Goal: Transaction & Acquisition: Purchase product/service

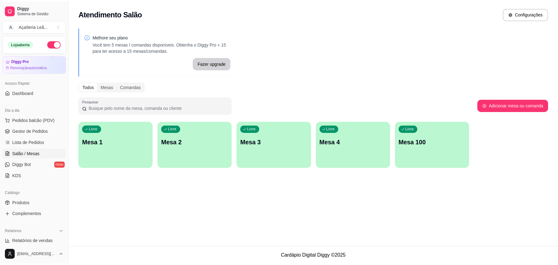
scroll to position [82, 0]
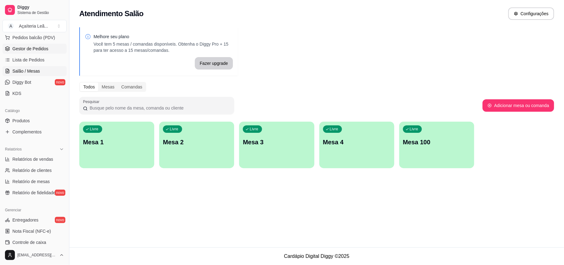
click at [45, 46] on span "Gestor de Pedidos" at bounding box center [30, 49] width 36 height 6
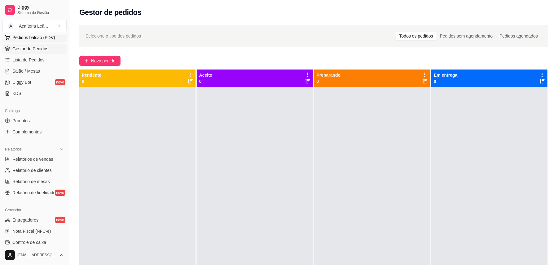
click at [46, 35] on span "Pedidos balcão (PDV)" at bounding box center [33, 37] width 43 height 6
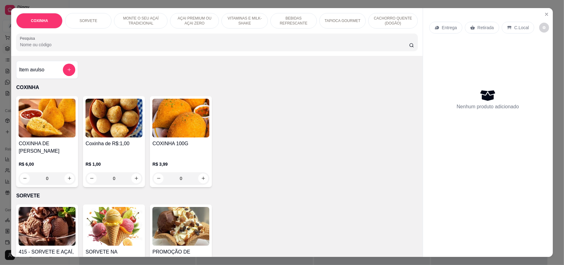
click at [128, 130] on img at bounding box center [114, 118] width 57 height 39
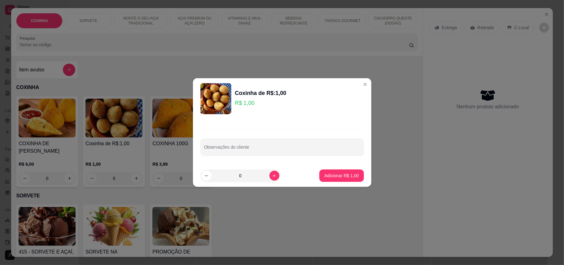
click at [244, 174] on input "0" at bounding box center [241, 175] width 58 height 12
type input "5"
click at [332, 171] on button "Adicionar R$ 5,00" at bounding box center [341, 175] width 44 height 12
type input "5"
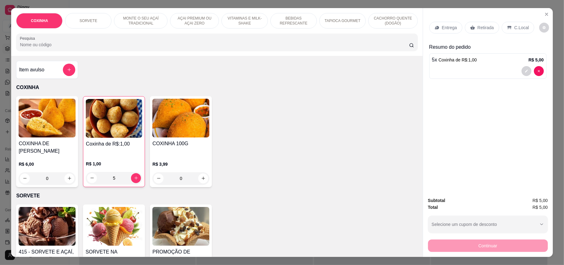
click at [485, 28] on p "Retirada" at bounding box center [486, 27] width 16 height 6
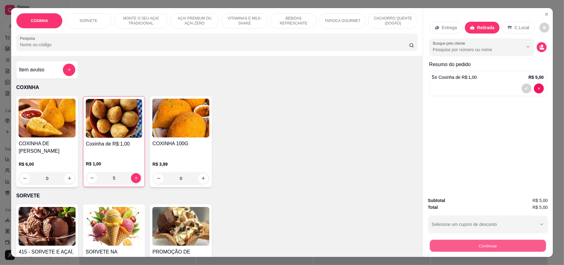
click at [476, 246] on button "Continuar" at bounding box center [488, 246] width 116 height 12
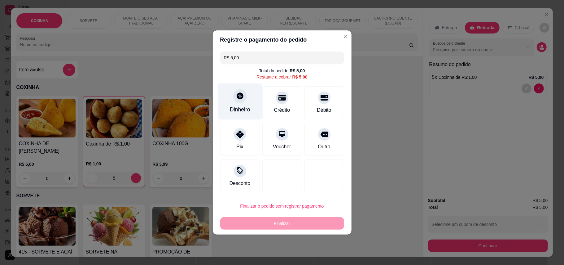
click at [245, 104] on div "Dinheiro" at bounding box center [240, 101] width 44 height 36
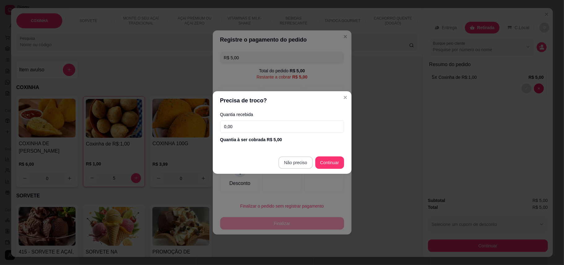
type input "R$ 0,00"
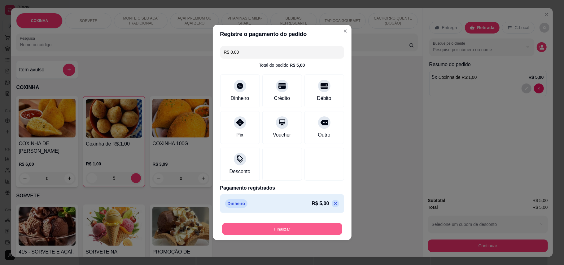
click at [298, 226] on button "Finalizar" at bounding box center [282, 229] width 120 height 12
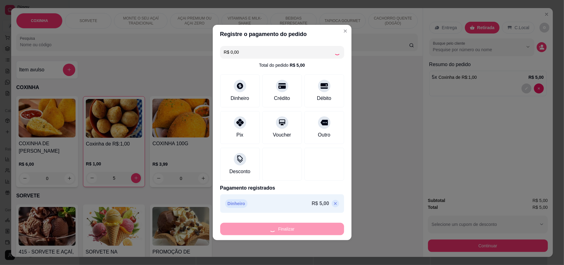
type input "0"
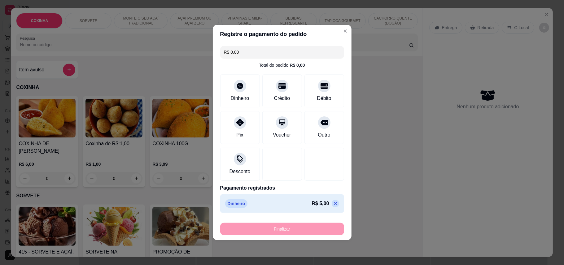
type input "-R$ 5,00"
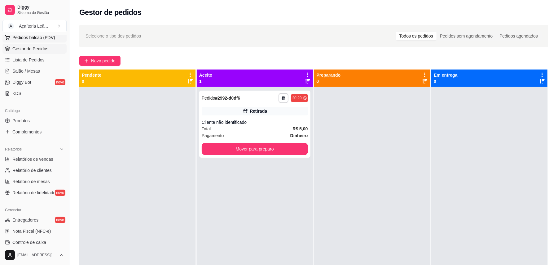
click at [50, 37] on span "Pedidos balcão (PDV)" at bounding box center [33, 37] width 43 height 6
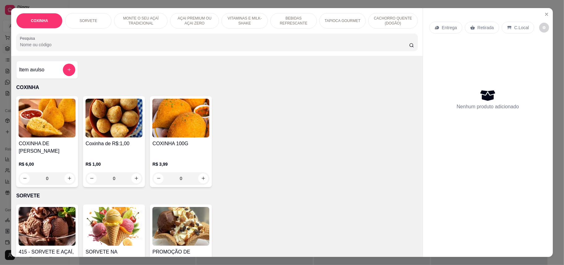
click at [133, 130] on img at bounding box center [114, 118] width 57 height 39
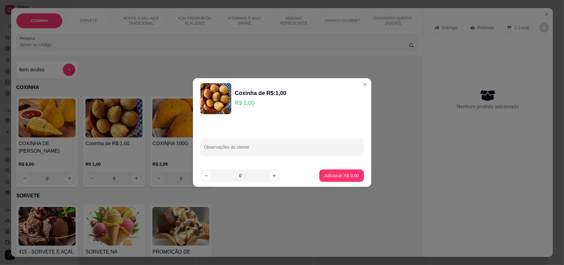
click at [241, 178] on input "0" at bounding box center [241, 175] width 58 height 12
type input "3"
click at [337, 173] on p "Adicionar R$ 3,00" at bounding box center [341, 175] width 34 height 6
type input "3"
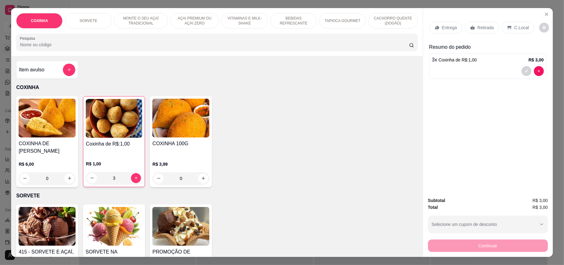
click at [480, 30] on p "Retirada" at bounding box center [486, 27] width 16 height 6
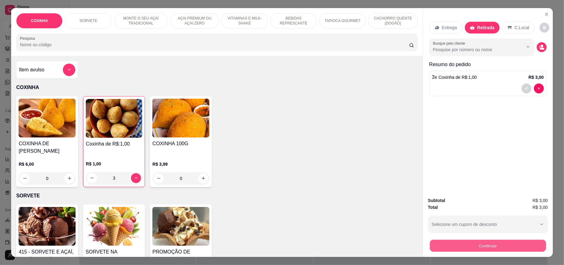
click at [484, 240] on button "Continuar" at bounding box center [488, 246] width 116 height 12
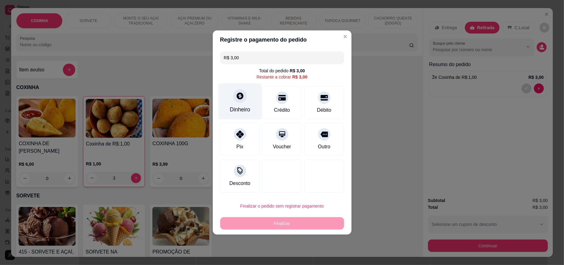
click at [239, 102] on div at bounding box center [240, 96] width 14 height 14
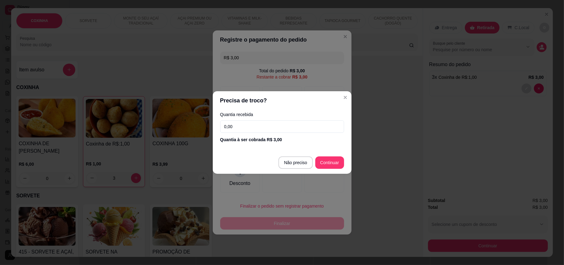
click at [265, 131] on input "0,00" at bounding box center [282, 126] width 124 height 12
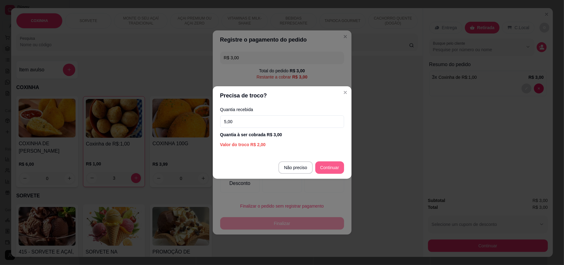
type input "5,00"
type input "R$ 0,00"
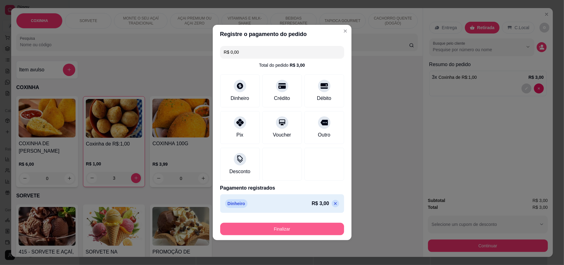
click at [286, 232] on button "Finalizar" at bounding box center [282, 228] width 124 height 12
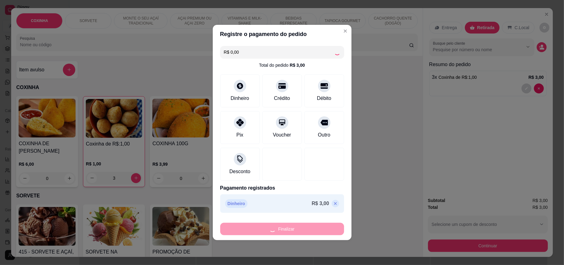
type input "0"
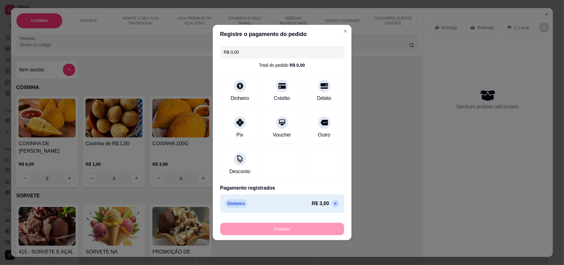
type input "-R$ 3,00"
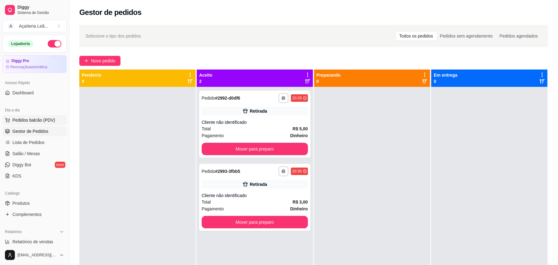
click at [46, 122] on span "Pedidos balcão (PDV)" at bounding box center [33, 120] width 43 height 6
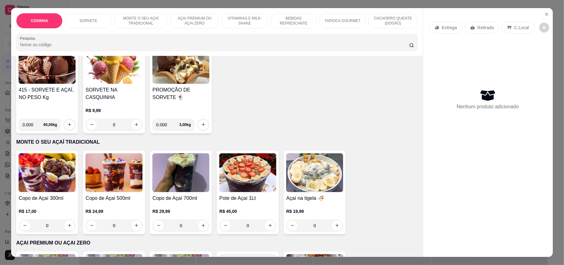
scroll to position [165, 0]
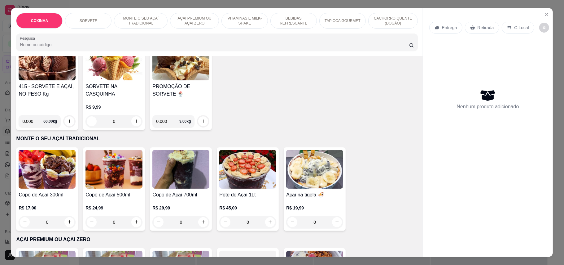
click at [383, 22] on p "CACHORRO QUENTE (DOGÃO)" at bounding box center [393, 21] width 39 height 10
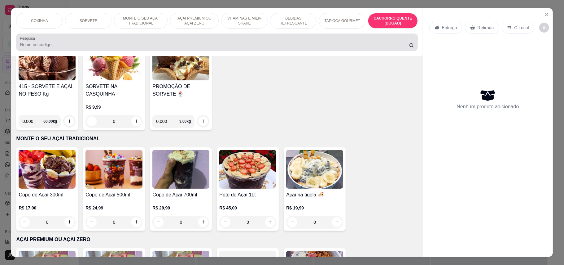
scroll to position [12, 0]
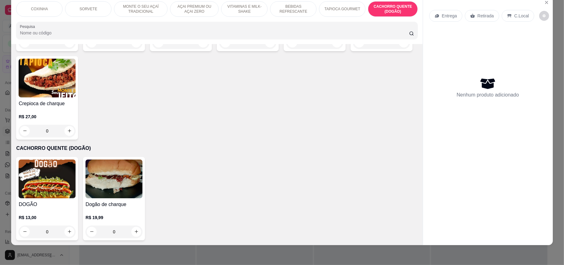
click at [31, 177] on img at bounding box center [47, 178] width 57 height 39
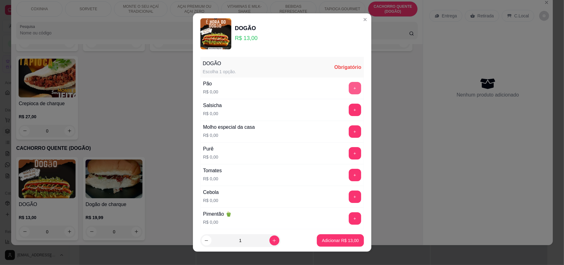
click at [349, 88] on button "+" at bounding box center [355, 88] width 12 height 12
click at [349, 113] on button "+" at bounding box center [355, 109] width 12 height 12
click at [349, 137] on button "+" at bounding box center [355, 131] width 12 height 12
click at [349, 156] on button "+" at bounding box center [355, 153] width 12 height 12
click at [349, 172] on button "+" at bounding box center [355, 175] width 12 height 12
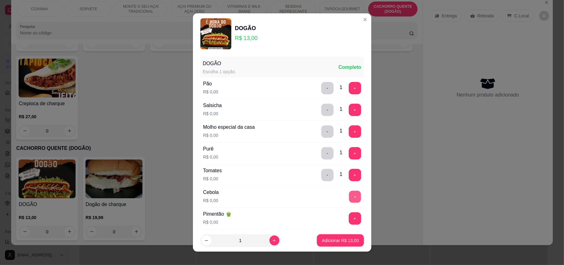
click at [349, 191] on button "+" at bounding box center [355, 196] width 12 height 12
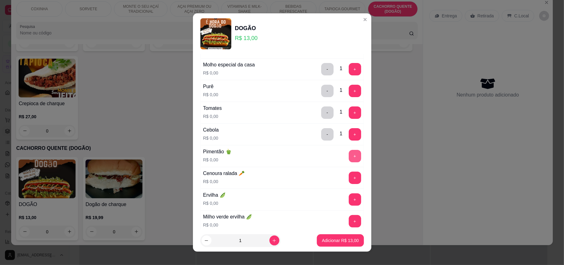
scroll to position [82, 0]
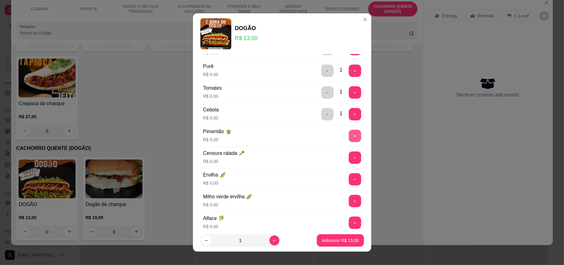
click at [349, 136] on button "+" at bounding box center [355, 136] width 12 height 12
click at [349, 164] on button "+" at bounding box center [355, 157] width 12 height 12
click at [349, 180] on button "+" at bounding box center [355, 179] width 12 height 12
click at [340, 195] on div "Milho verde ervilha 🫛 R$ 0,00 +" at bounding box center [282, 201] width 164 height 22
click at [349, 198] on button "+" at bounding box center [355, 201] width 12 height 12
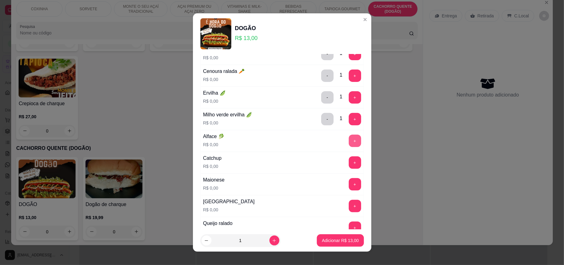
scroll to position [165, 0]
click at [349, 143] on button "+" at bounding box center [355, 140] width 12 height 12
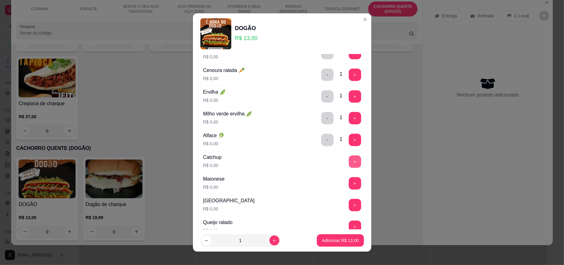
click at [349, 164] on button "+" at bounding box center [355, 161] width 12 height 12
click at [349, 180] on button "+" at bounding box center [355, 183] width 12 height 12
click at [349, 202] on button "+" at bounding box center [355, 205] width 12 height 12
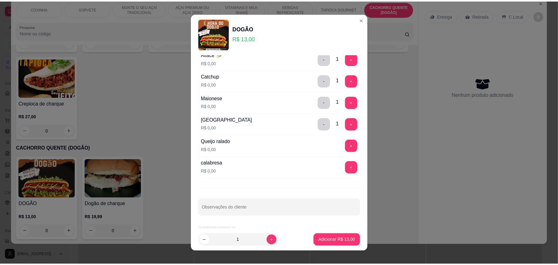
scroll to position [248, 0]
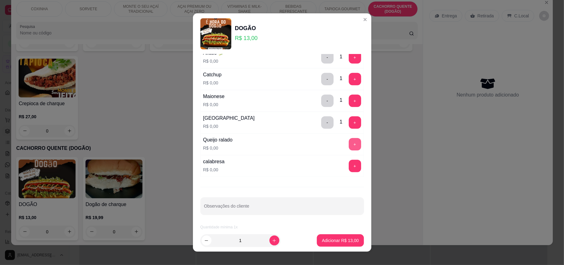
click at [349, 149] on button "+" at bounding box center [355, 144] width 12 height 12
click at [349, 167] on button "+" at bounding box center [355, 166] width 12 height 12
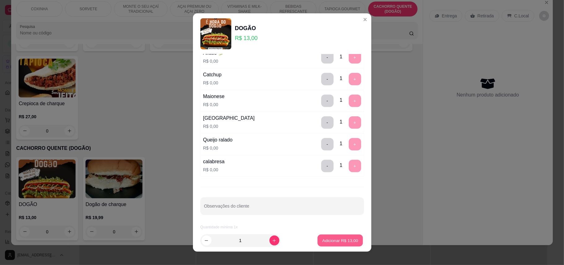
click at [334, 240] on p "Adicionar R$ 13,00" at bounding box center [341, 240] width 36 height 6
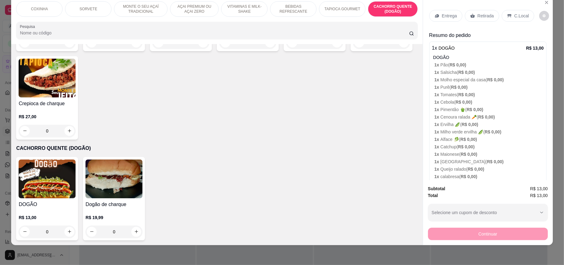
click at [492, 18] on div "Retirada" at bounding box center [482, 16] width 34 height 12
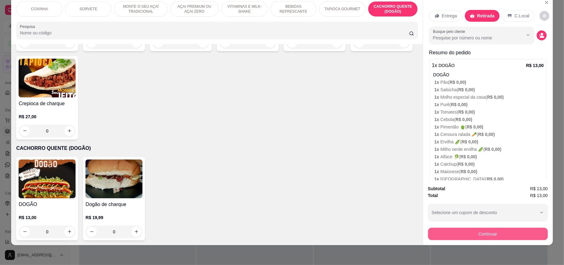
click at [480, 231] on button "Continuar" at bounding box center [488, 233] width 120 height 12
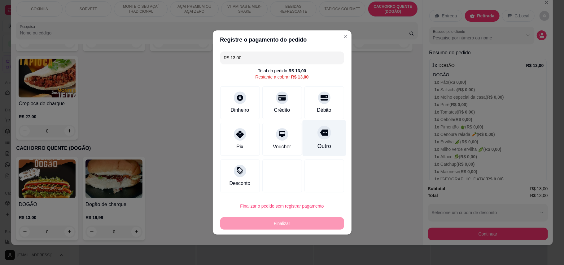
click at [322, 142] on div "Outro" at bounding box center [324, 146] width 14 height 8
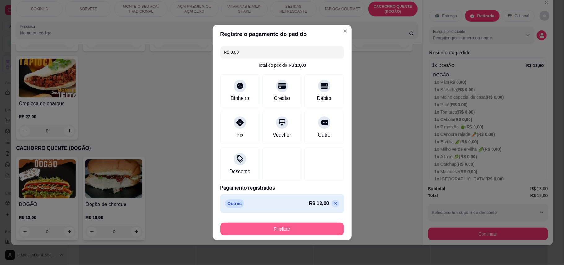
click at [288, 225] on button "Finalizar" at bounding box center [282, 228] width 124 height 12
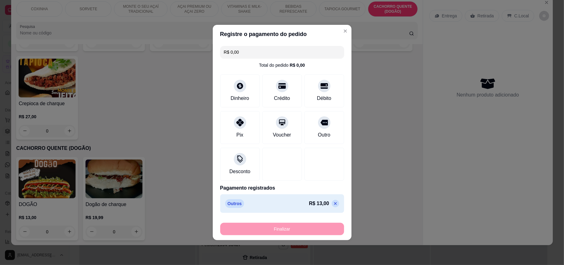
type input "-R$ 13,00"
